Goal: Task Accomplishment & Management: Use online tool/utility

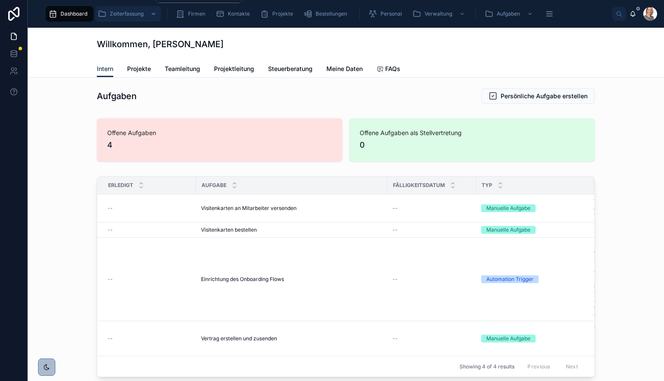
click at [144, 20] on div "Zeiterfassung" at bounding box center [128, 14] width 61 height 14
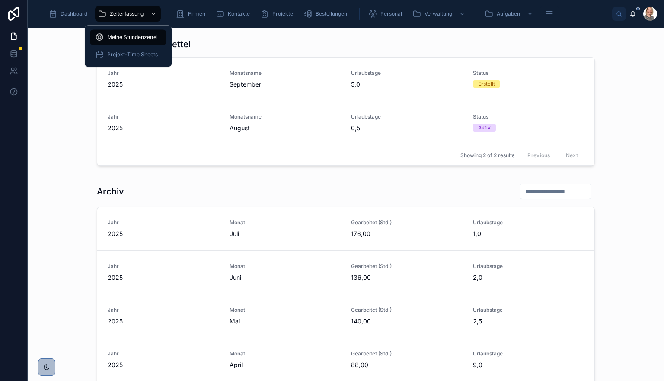
click at [144, 38] on span "Meine Stundenzettel" at bounding box center [132, 37] width 51 height 7
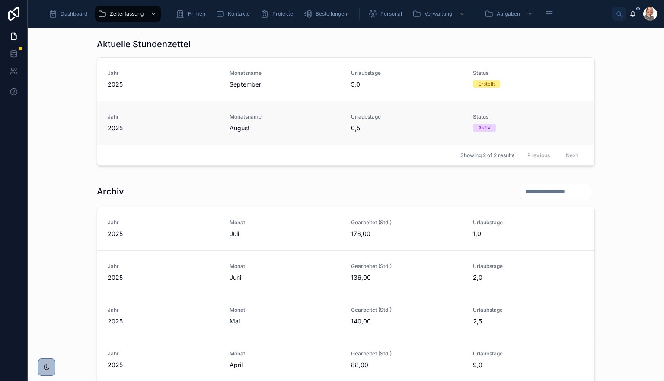
click at [231, 126] on span "August" at bounding box center [286, 128] width 112 height 9
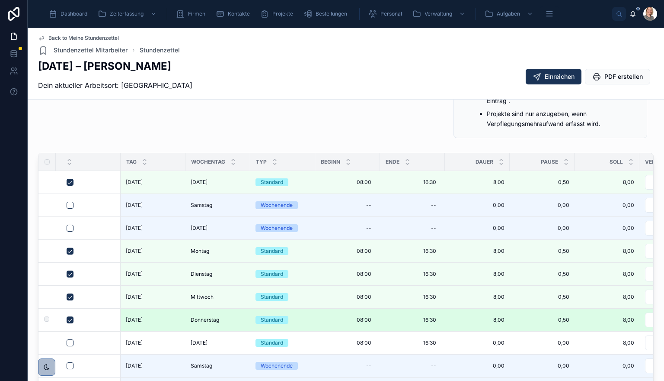
scroll to position [87, 0]
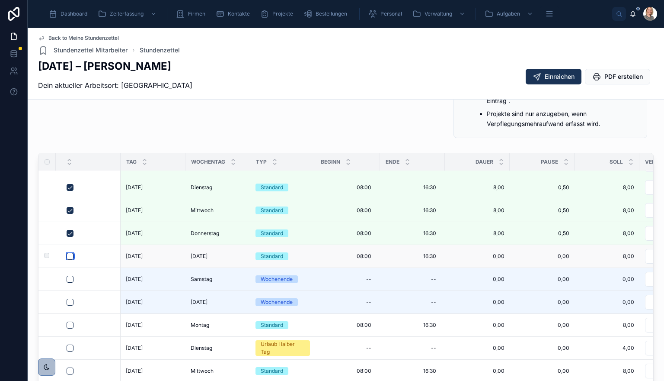
click at [69, 260] on button "button" at bounding box center [70, 256] width 7 height 7
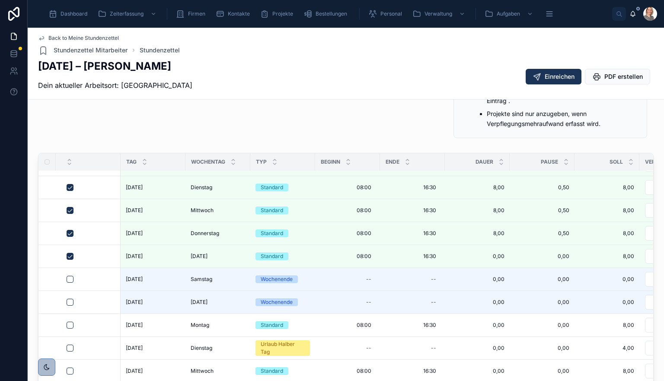
scroll to position [0, 0]
